Goal: Check status

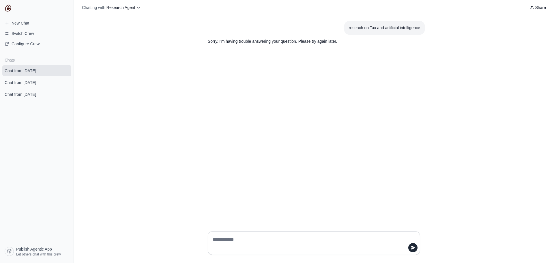
click at [10, 7] on img at bounding box center [8, 8] width 7 height 7
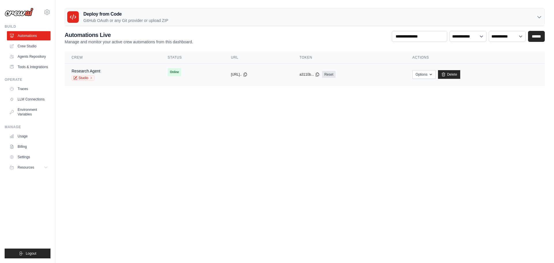
click at [388, 79] on td "copied a3110b... Reset" at bounding box center [349, 75] width 113 height 22
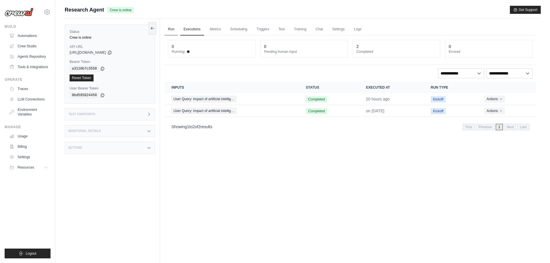
click at [172, 28] on link "Run" at bounding box center [171, 29] width 13 height 12
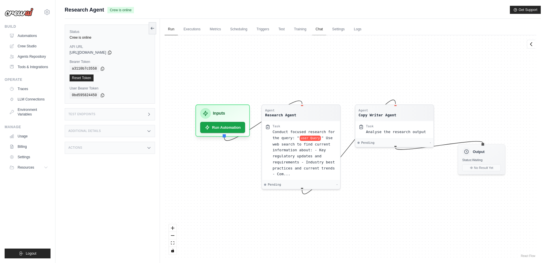
click at [316, 29] on link "Chat" at bounding box center [319, 29] width 14 height 12
click at [24, 89] on link "Traces" at bounding box center [30, 88] width 44 height 9
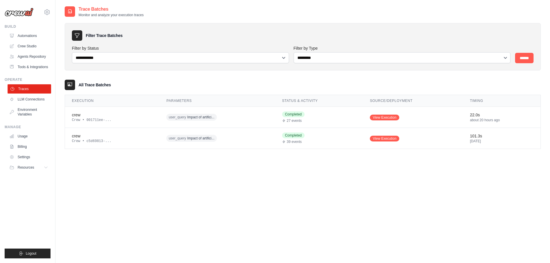
click at [33, 90] on link "Traces" at bounding box center [30, 88] width 44 height 9
